Goal: Task Accomplishment & Management: Use online tool/utility

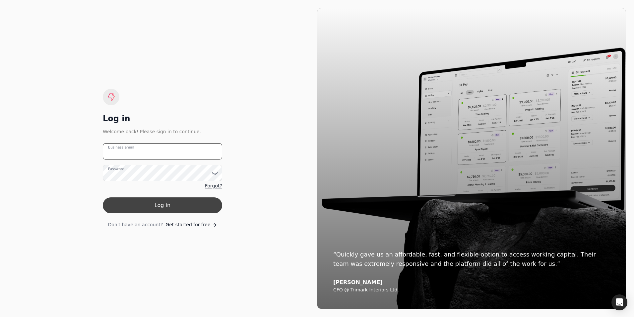
type email "[EMAIL_ADDRESS][DOMAIN_NAME]"
click at [162, 202] on button "Log in" at bounding box center [162, 205] width 119 height 16
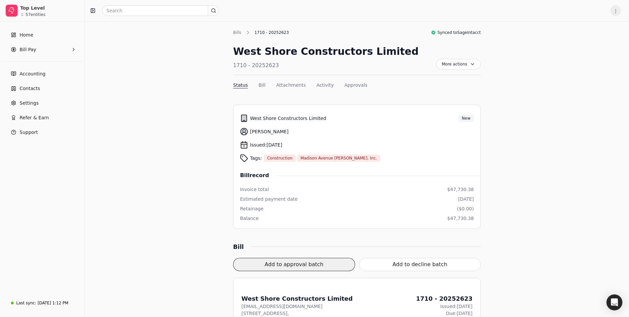
click at [305, 263] on button "Add to approval batch" at bounding box center [294, 264] width 122 height 13
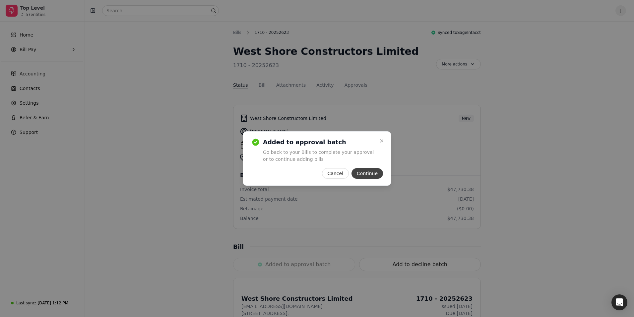
click at [373, 172] on button "Continue" at bounding box center [368, 173] width 32 height 11
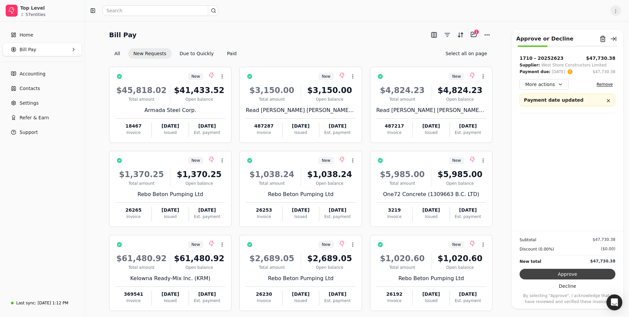
click at [565, 276] on button "Approve" at bounding box center [568, 273] width 96 height 11
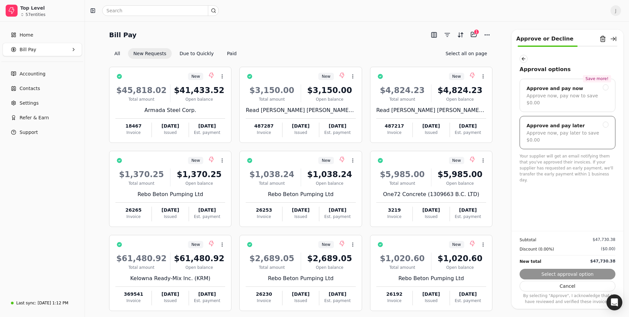
click at [600, 121] on div "Approve and pay later" at bounding box center [568, 125] width 82 height 8
click at [564, 272] on button "Submit approval" at bounding box center [568, 273] width 96 height 11
